Goal: Check status: Check status

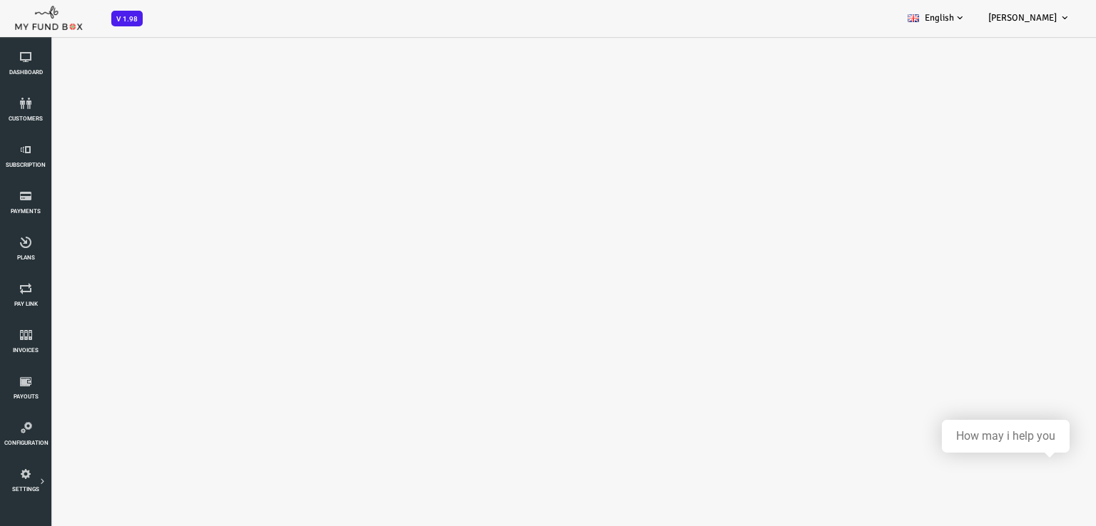
select select "100"
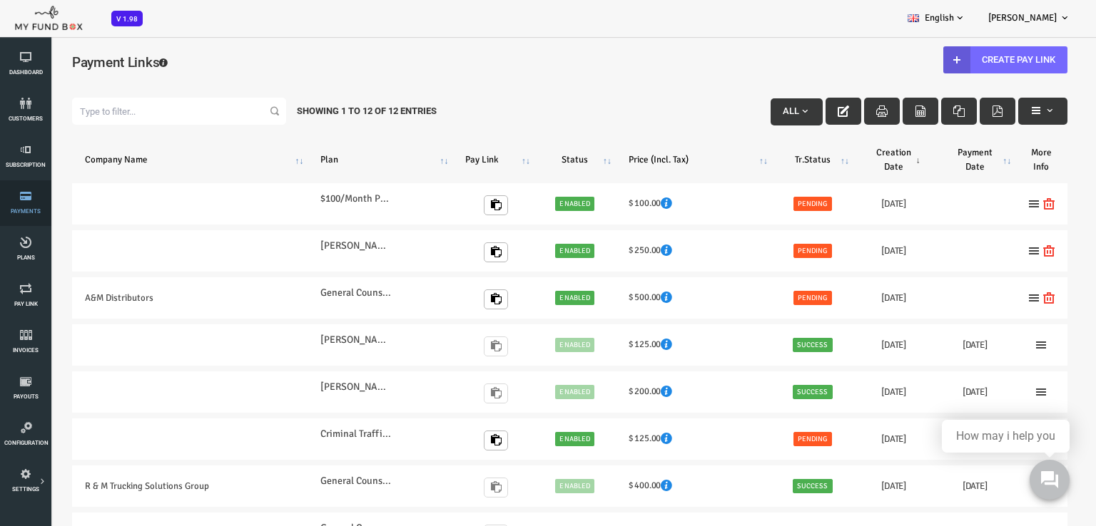
click at [0, 0] on span "Payments" at bounding box center [0, 0] width 0 height 0
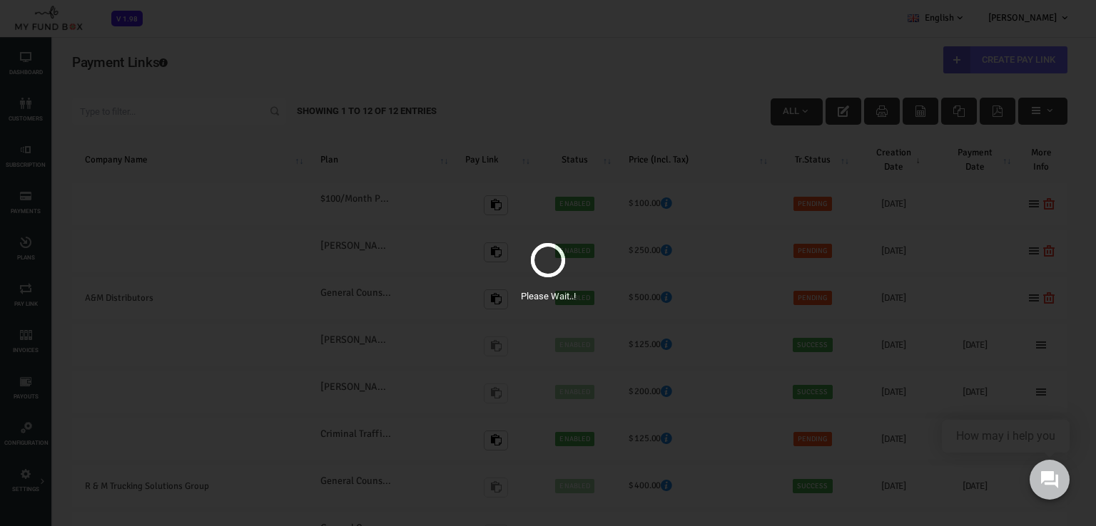
click at [26, 163] on div "Please Wait..!" at bounding box center [548, 263] width 1096 height 526
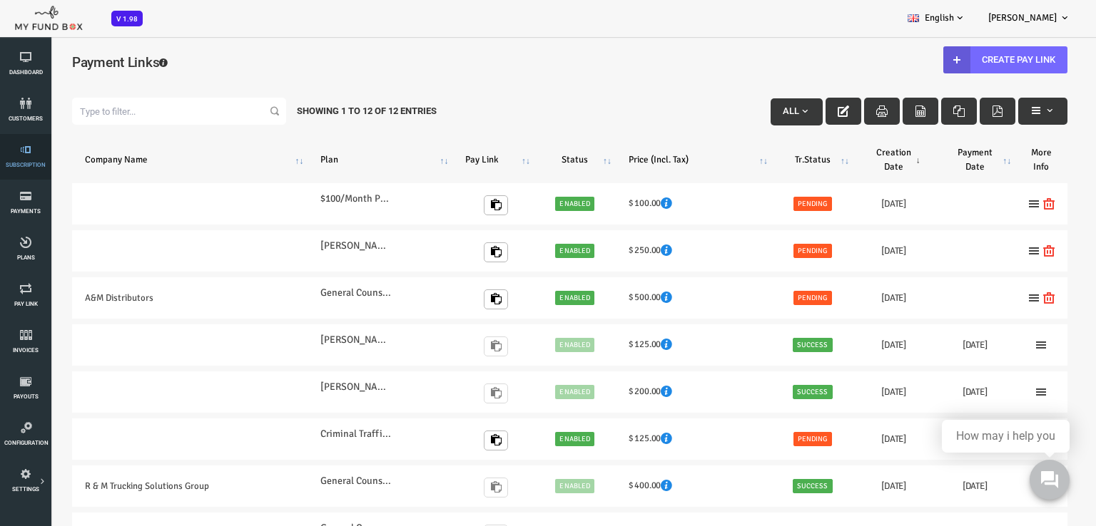
click at [0, 0] on span "Subscription" at bounding box center [0, 0] width 0 height 0
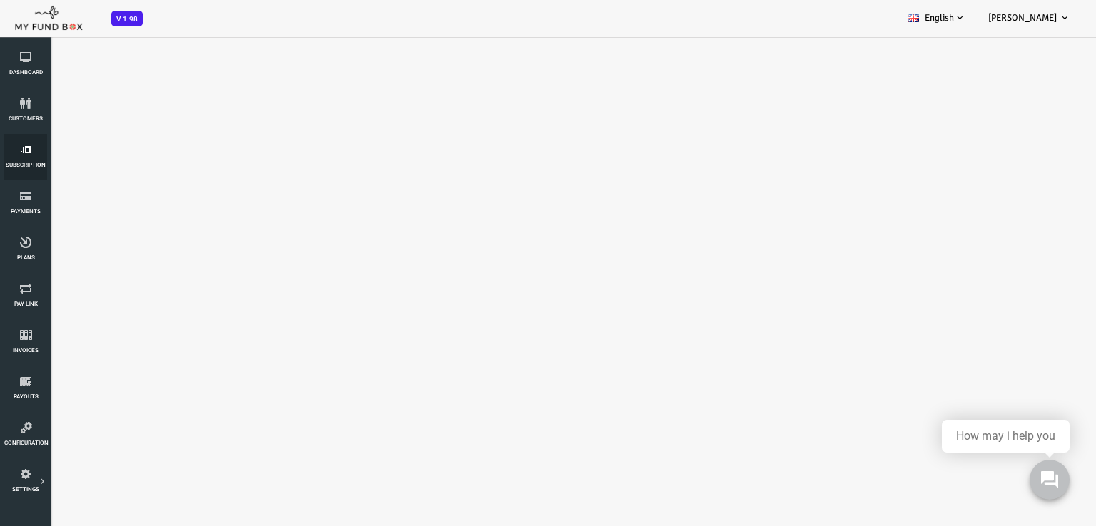
select select "100"
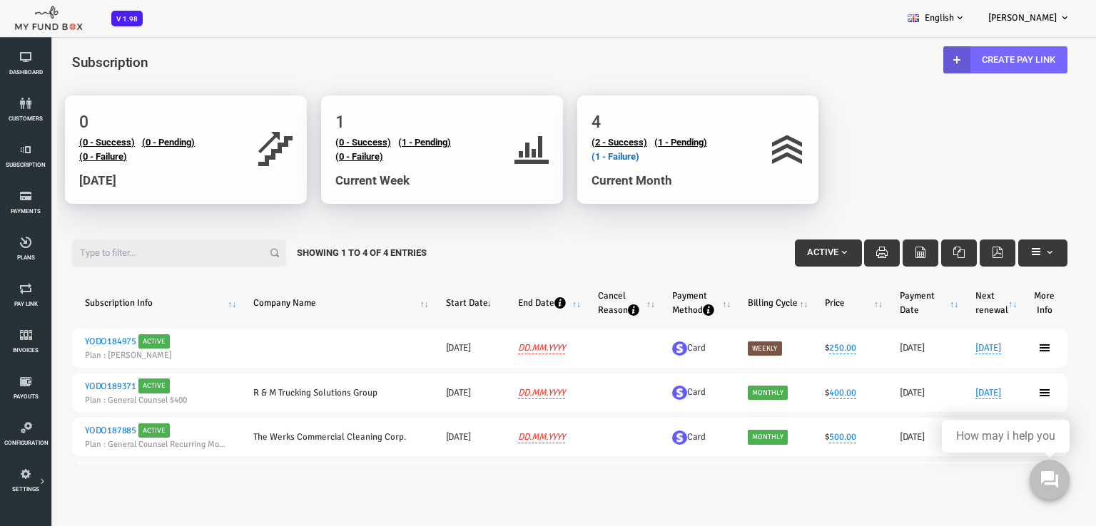
click at [576, 159] on link "(1 - Failure)" at bounding box center [572, 156] width 48 height 11
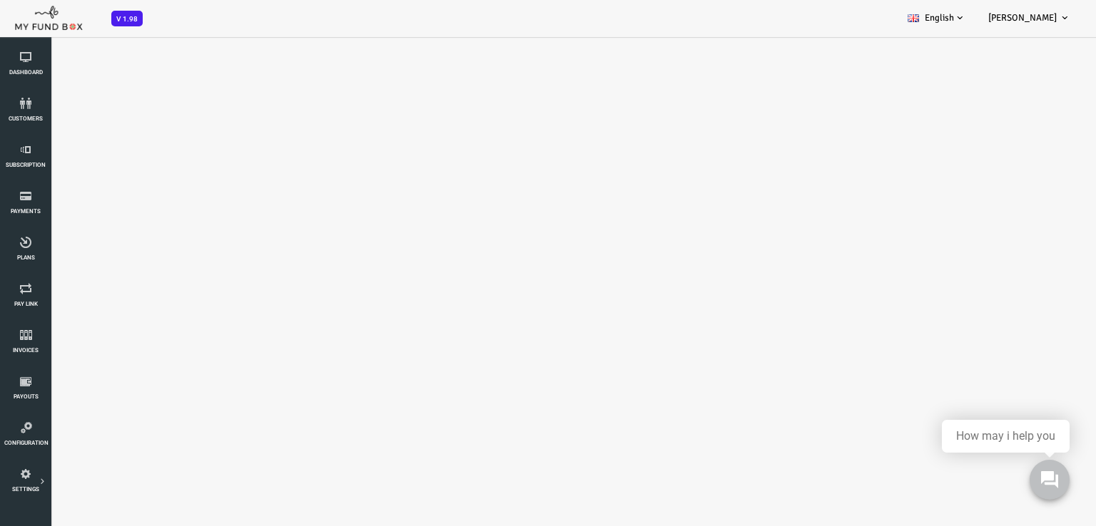
select select "100"
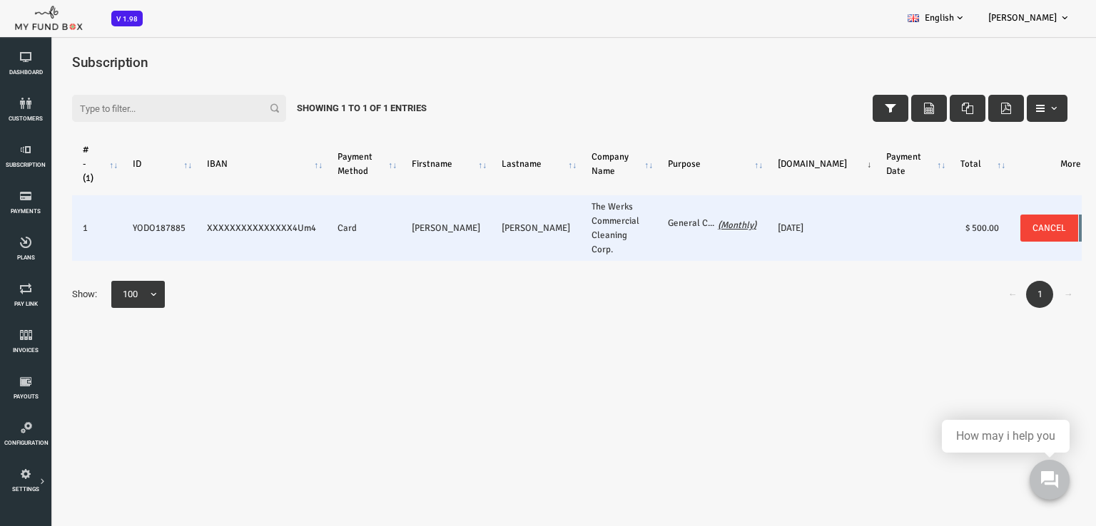
click at [624, 225] on label "General Counsel Recurring Monthly Plan" at bounding box center [649, 223] width 50 height 14
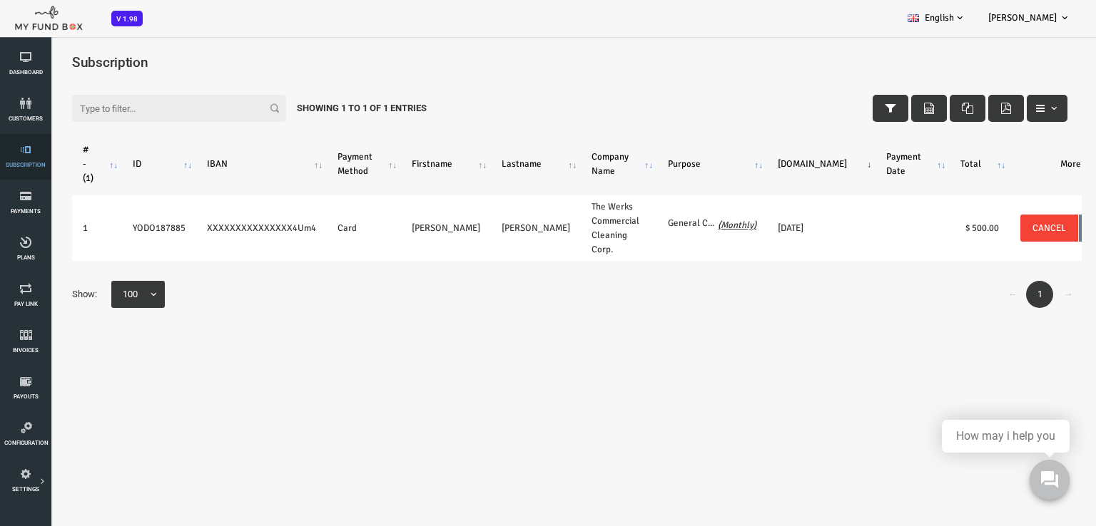
click at [40, 149] on icon at bounding box center [25, 149] width 43 height 11
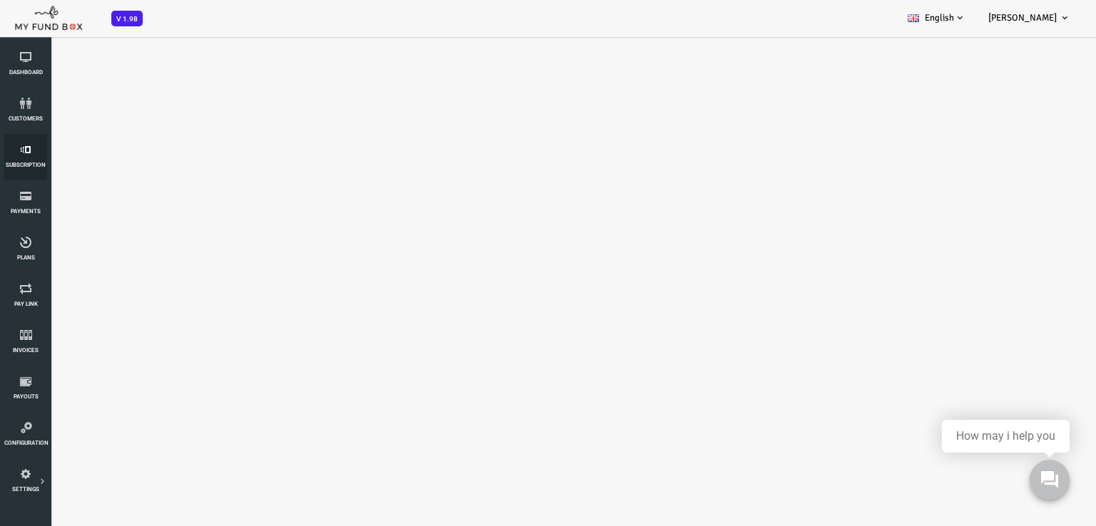
select select "100"
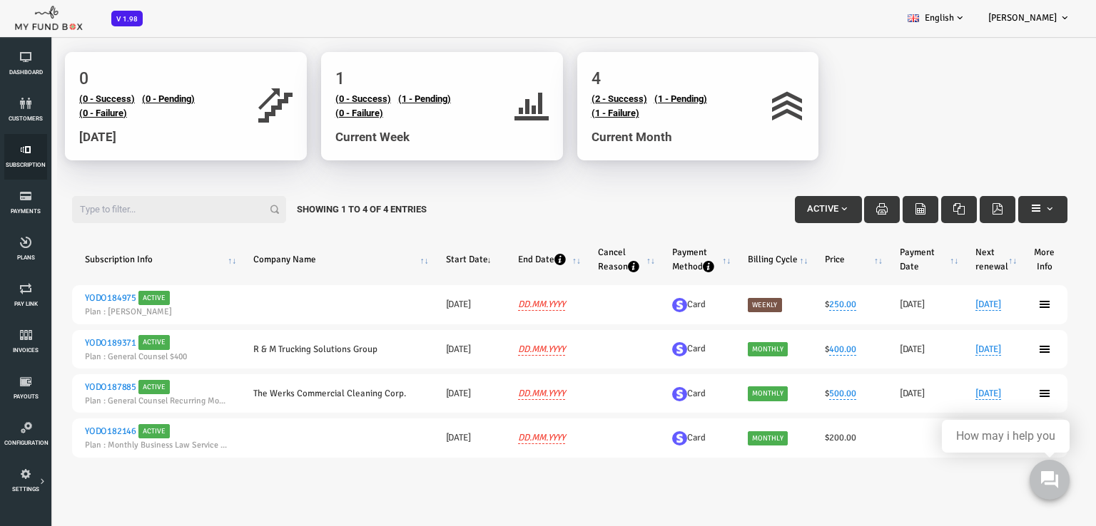
scroll to position [114, 0]
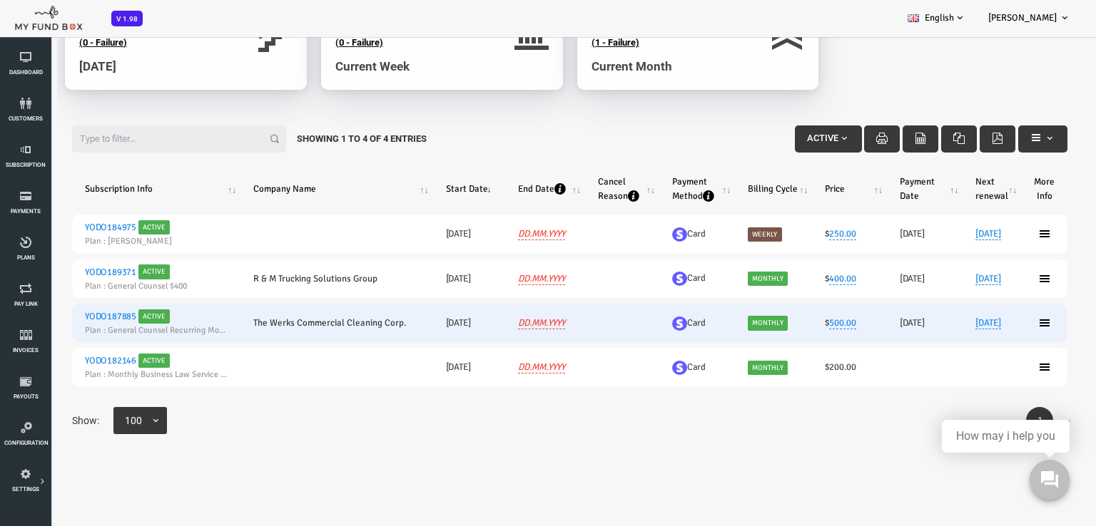
click at [541, 326] on td at bounding box center [578, 323] width 74 height 39
click at [57, 321] on link "YODO187885" at bounding box center [66, 316] width 51 height 11
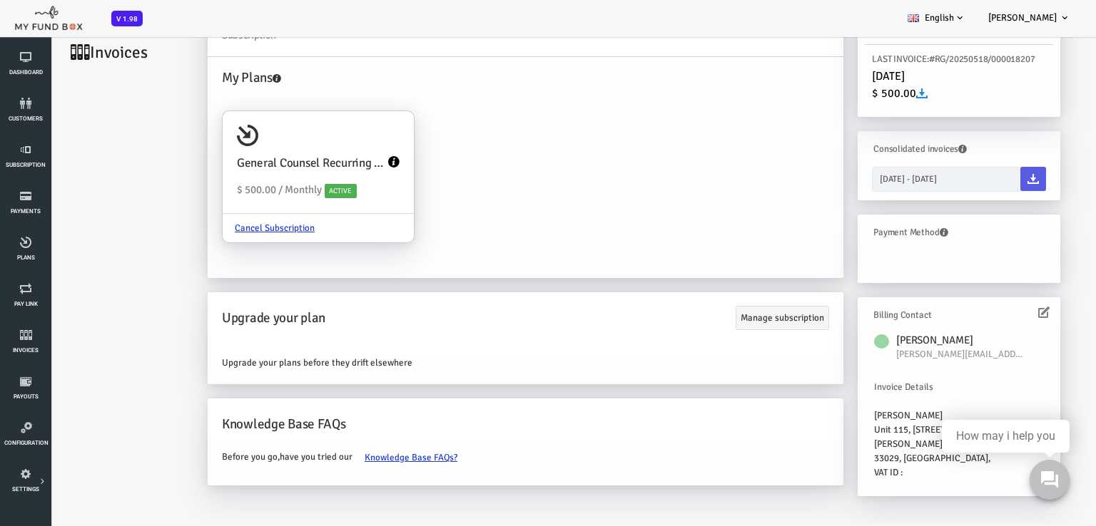
scroll to position [81, 0]
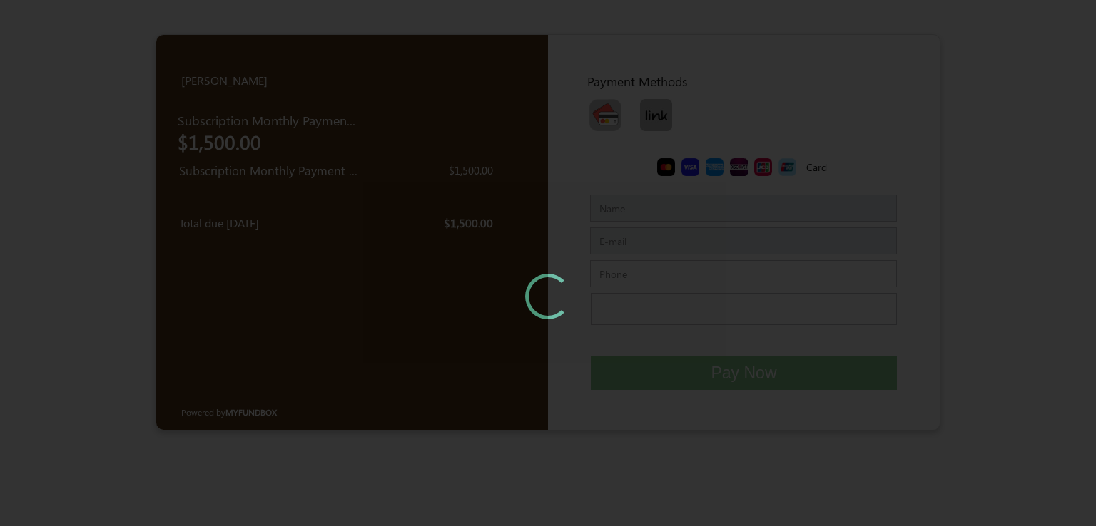
type input "[PERSON_NAME]"
type input "[PERSON_NAME][EMAIL_ADDRESS][DOMAIN_NAME]"
type input "[PHONE_NUMBER]"
